Goal: Transaction & Acquisition: Obtain resource

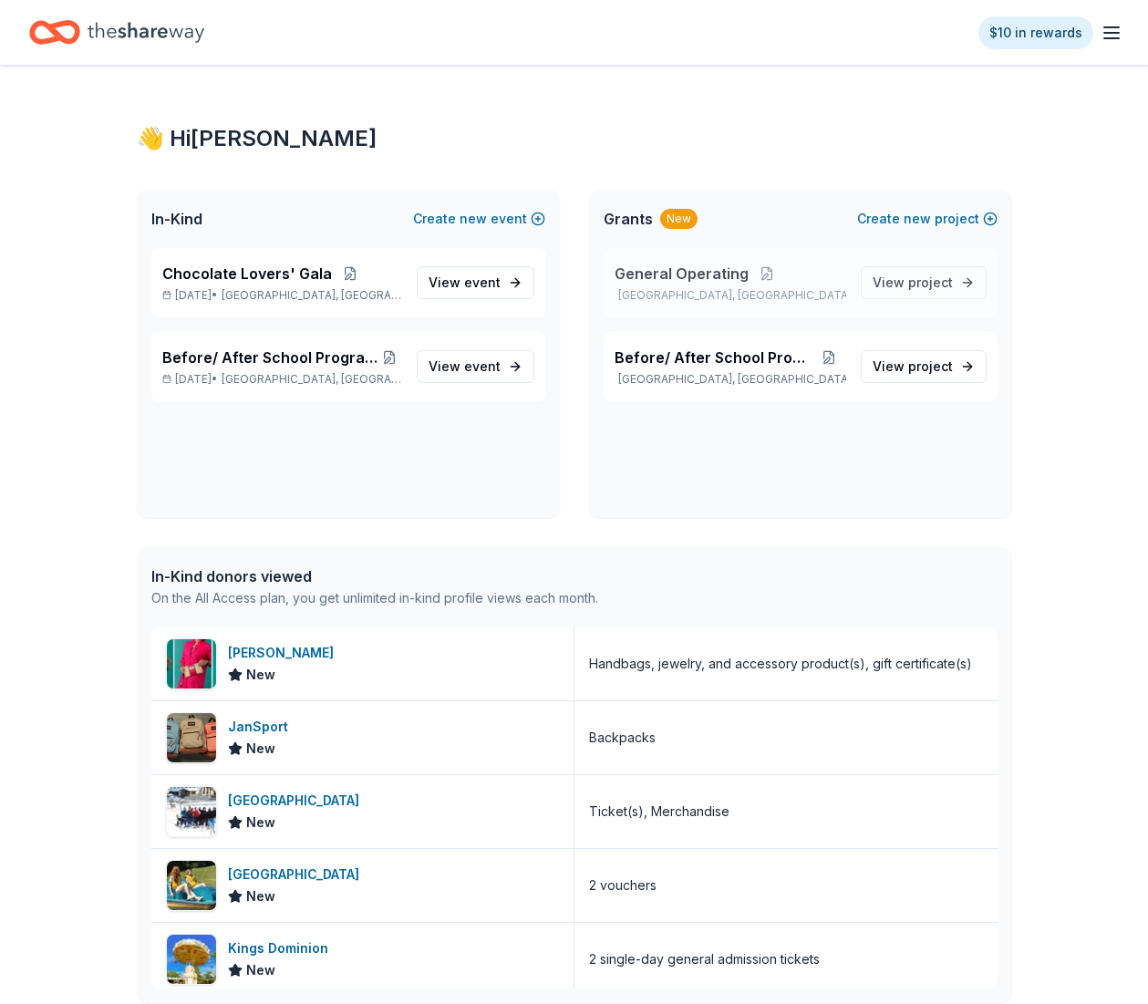
click at [671, 272] on span "General Operating" at bounding box center [682, 274] width 134 height 22
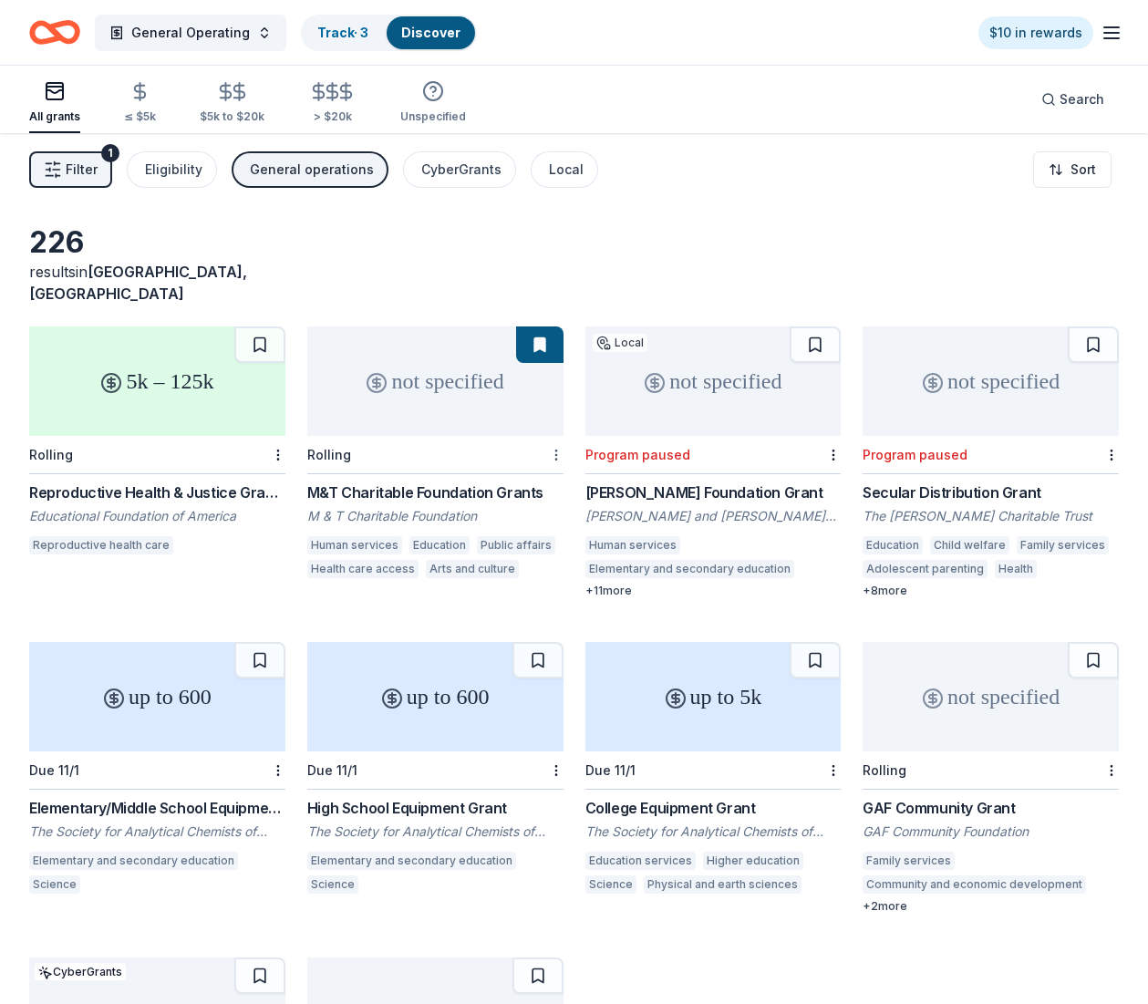
click at [554, 434] on html "General Operating Track · 3 Discover $10 in rewards All grants ≤ $5k $5k to $20…" at bounding box center [574, 502] width 1148 height 1004
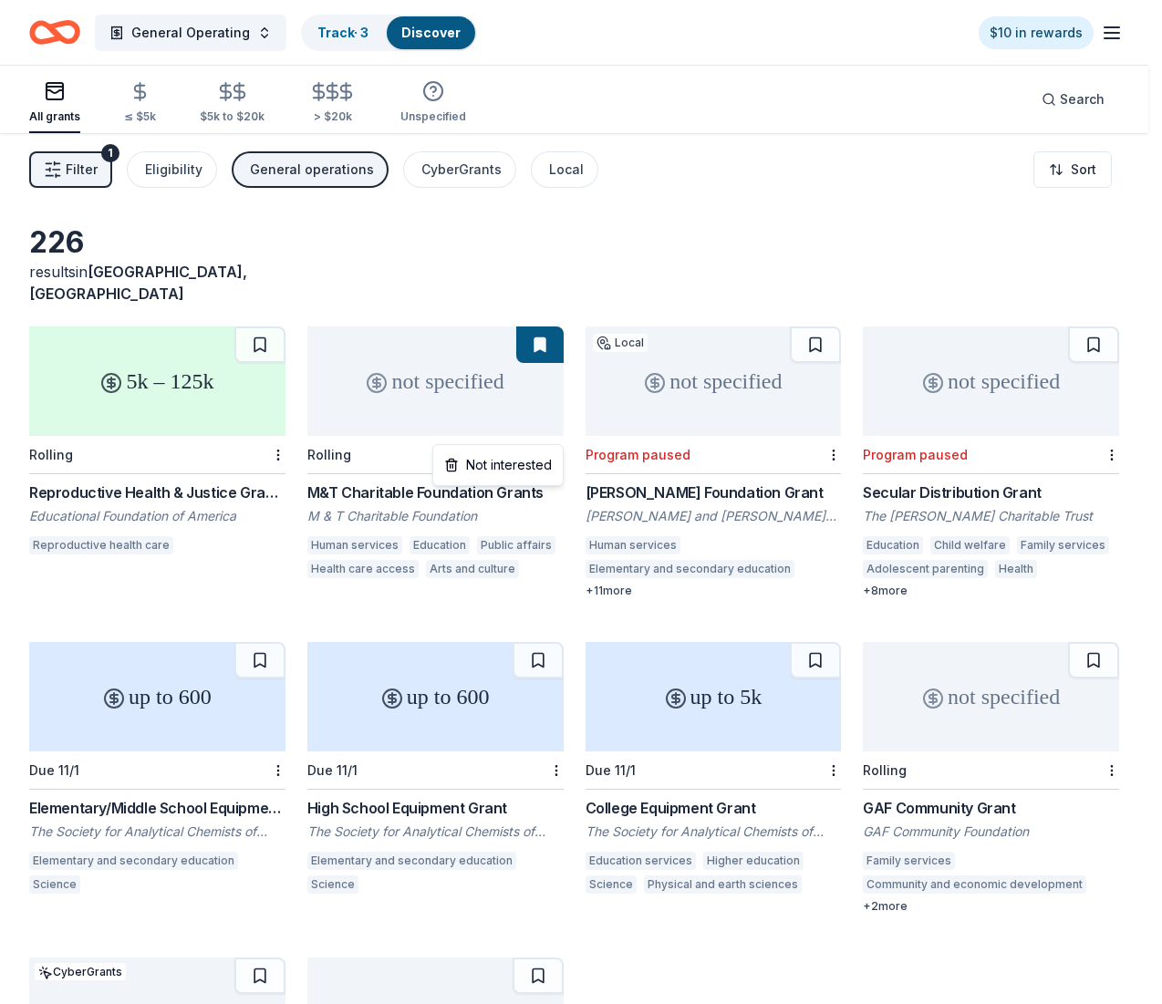
click at [554, 434] on html "General Operating Track · 3 Discover $10 in rewards All grants ≤ $5k $5k to $20…" at bounding box center [581, 502] width 1162 height 1004
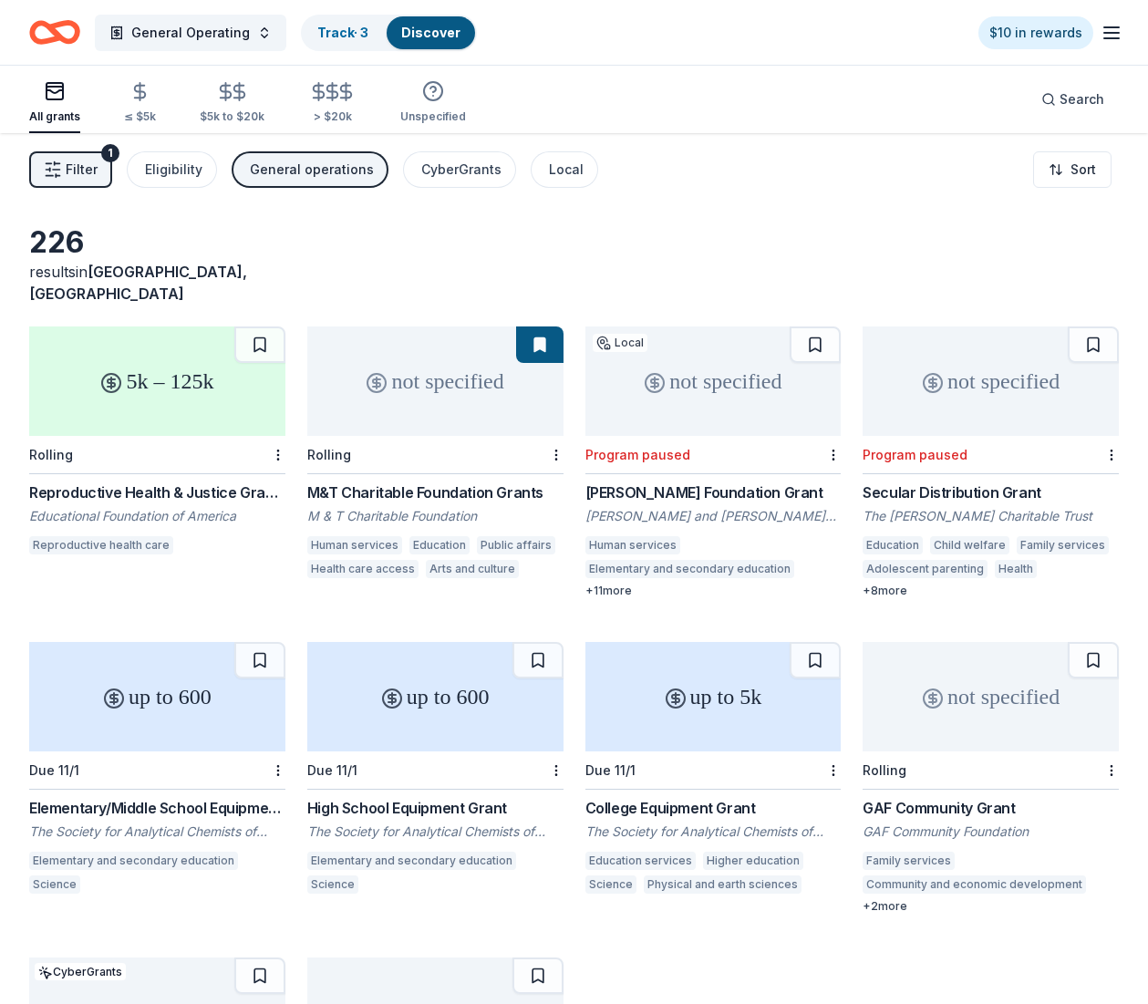
click at [474, 408] on div "not specified" at bounding box center [435, 381] width 256 height 109
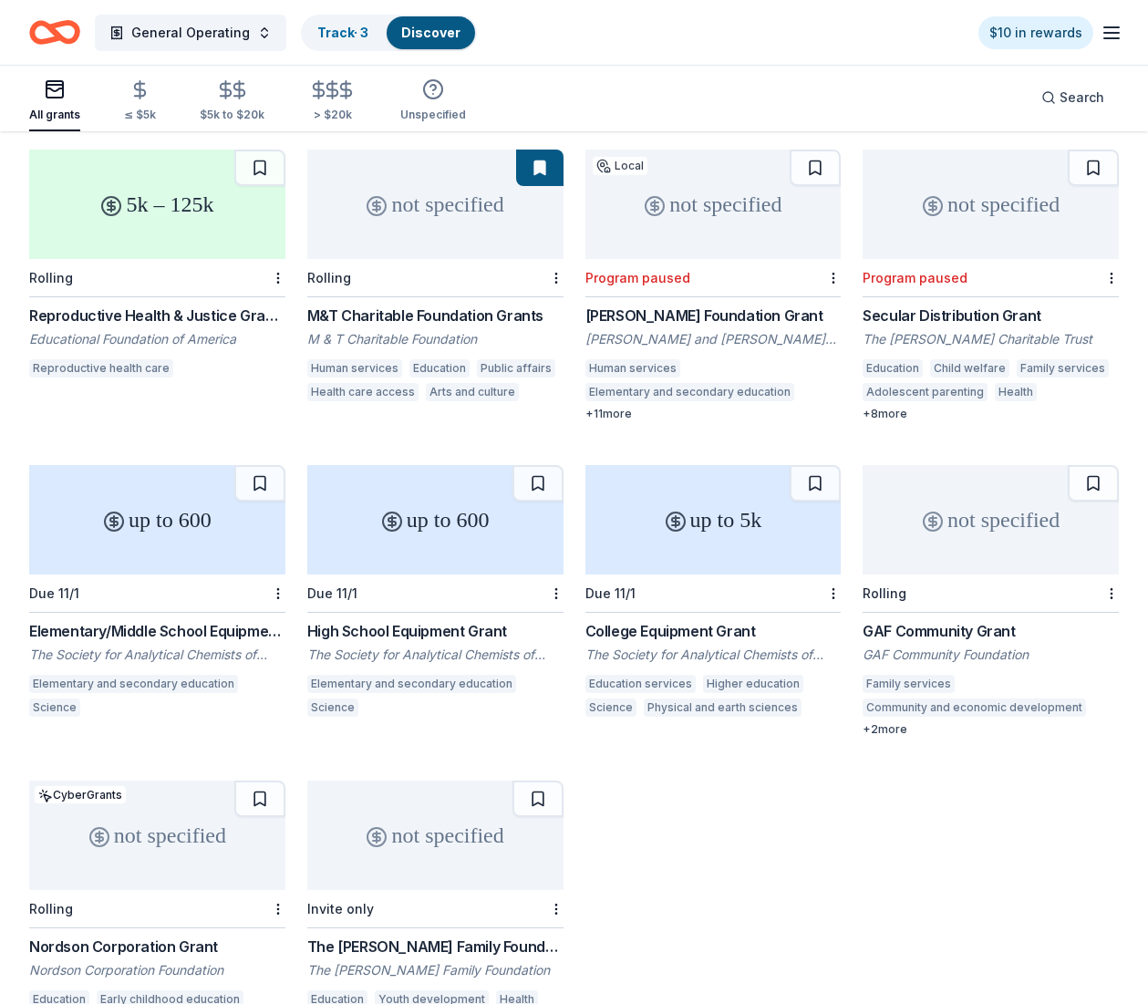
scroll to position [182, 0]
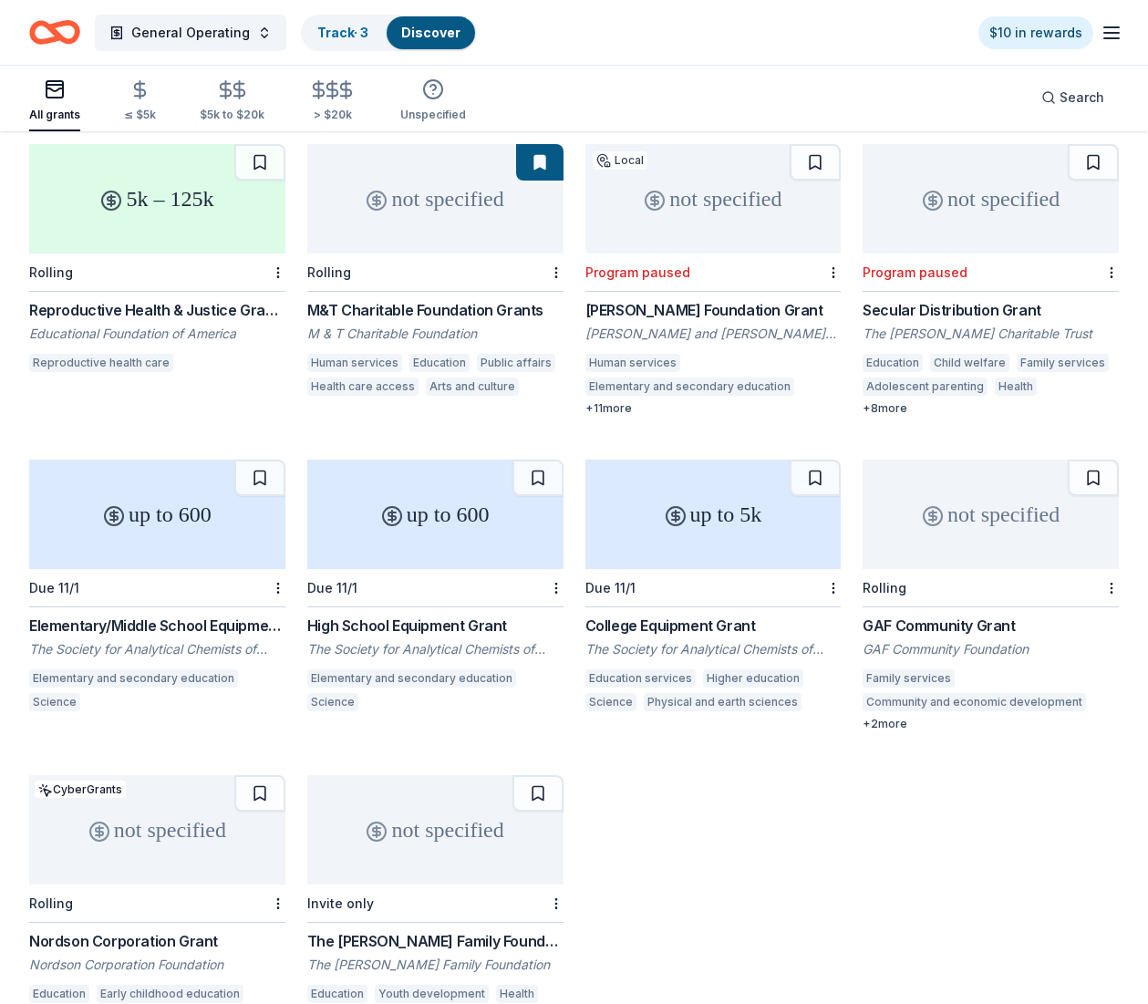
click at [1010, 615] on div "GAF Community Grant" at bounding box center [991, 626] width 256 height 22
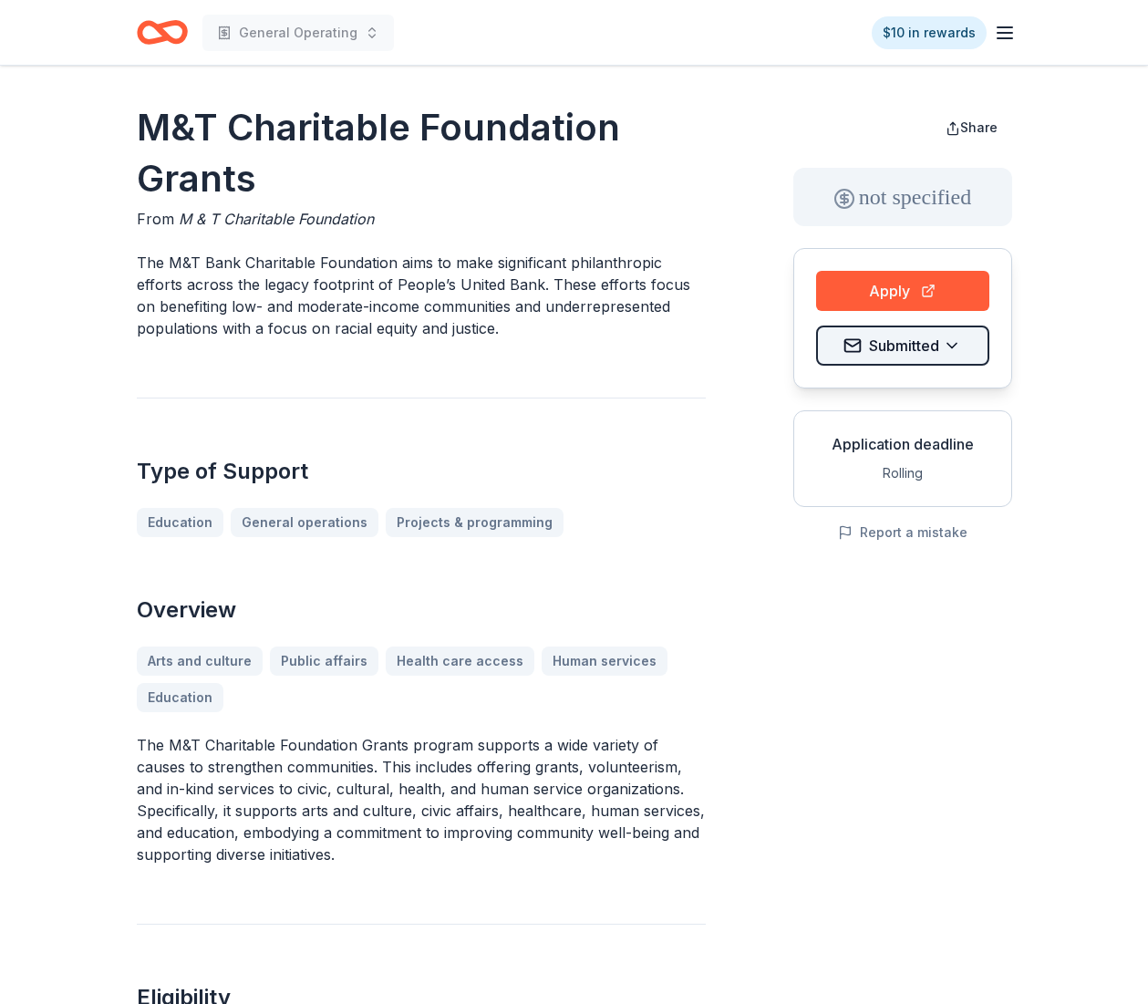
click at [966, 346] on html "General Operating $10 in rewards M&T Charitable Foundation Grants From M & T Ch…" at bounding box center [574, 502] width 1148 height 1004
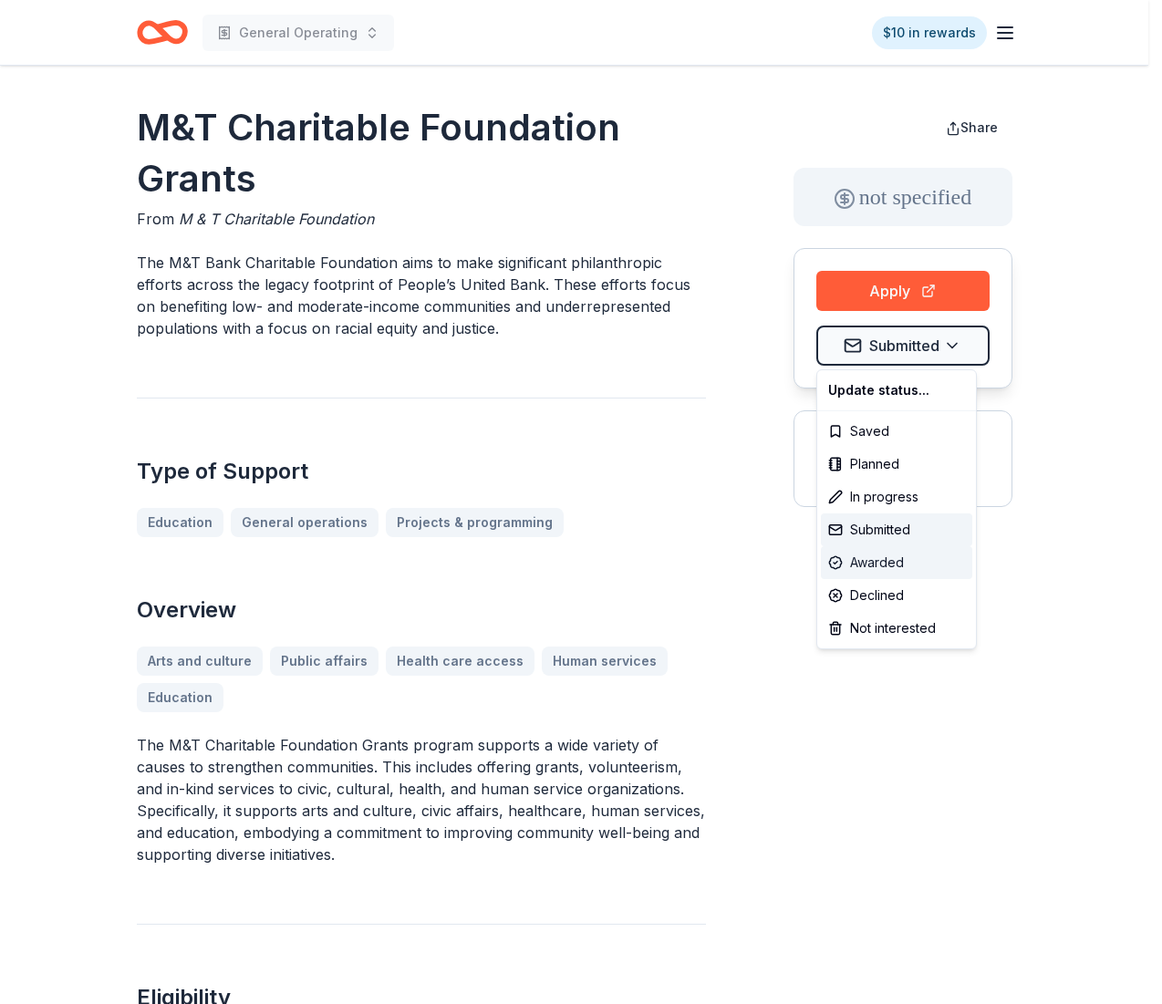
click at [894, 563] on div "Awarded" at bounding box center [896, 562] width 151 height 33
click at [997, 691] on html "General Operating $10 in rewards M&T Charitable Foundation Grants From M & T Ch…" at bounding box center [581, 502] width 1162 height 1004
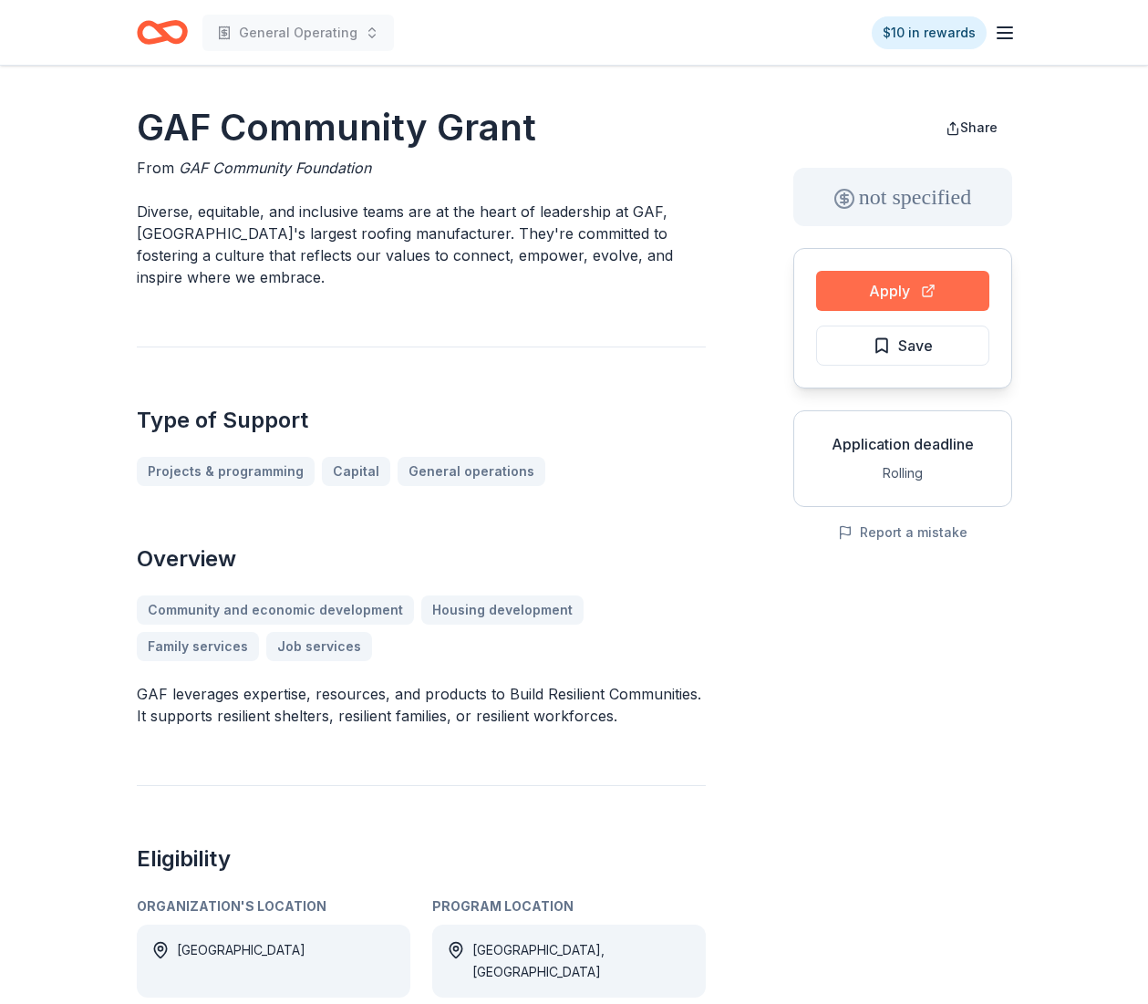
click at [862, 294] on button "Apply" at bounding box center [902, 291] width 173 height 40
